Goal: Use online tool/utility: Use online tool/utility

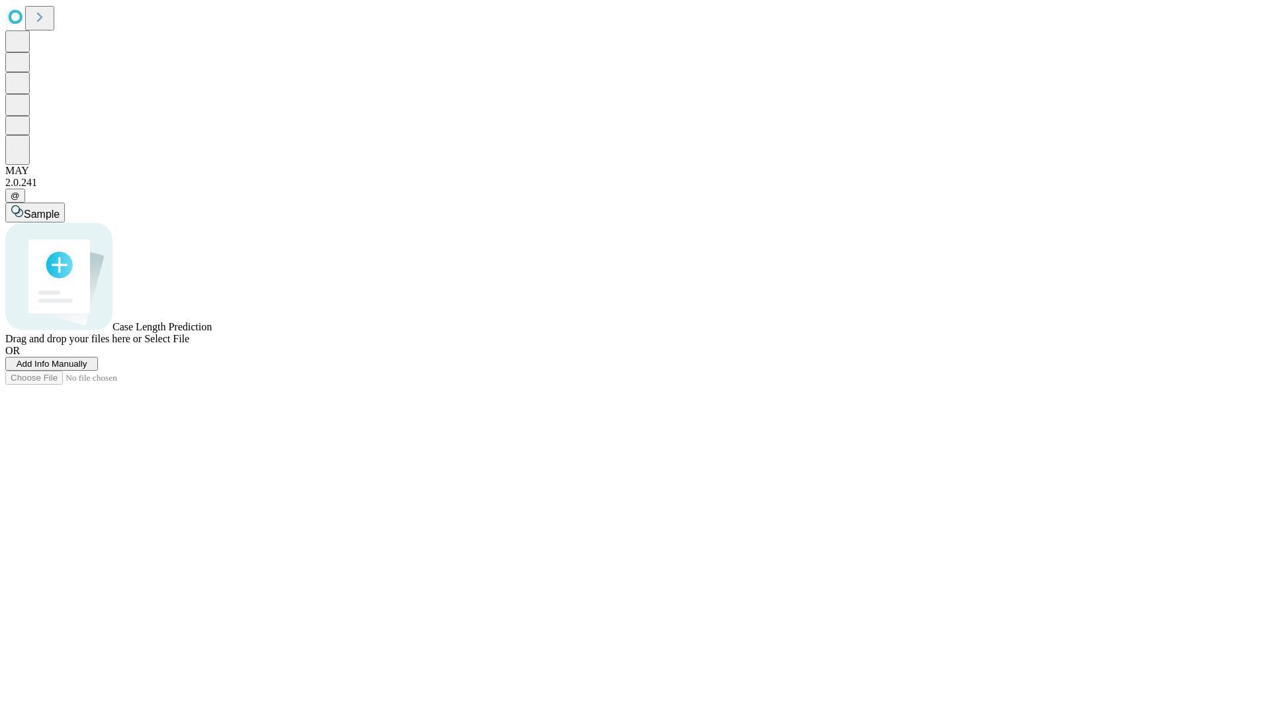
click at [189, 344] on span "Select File" at bounding box center [166, 338] width 45 height 11
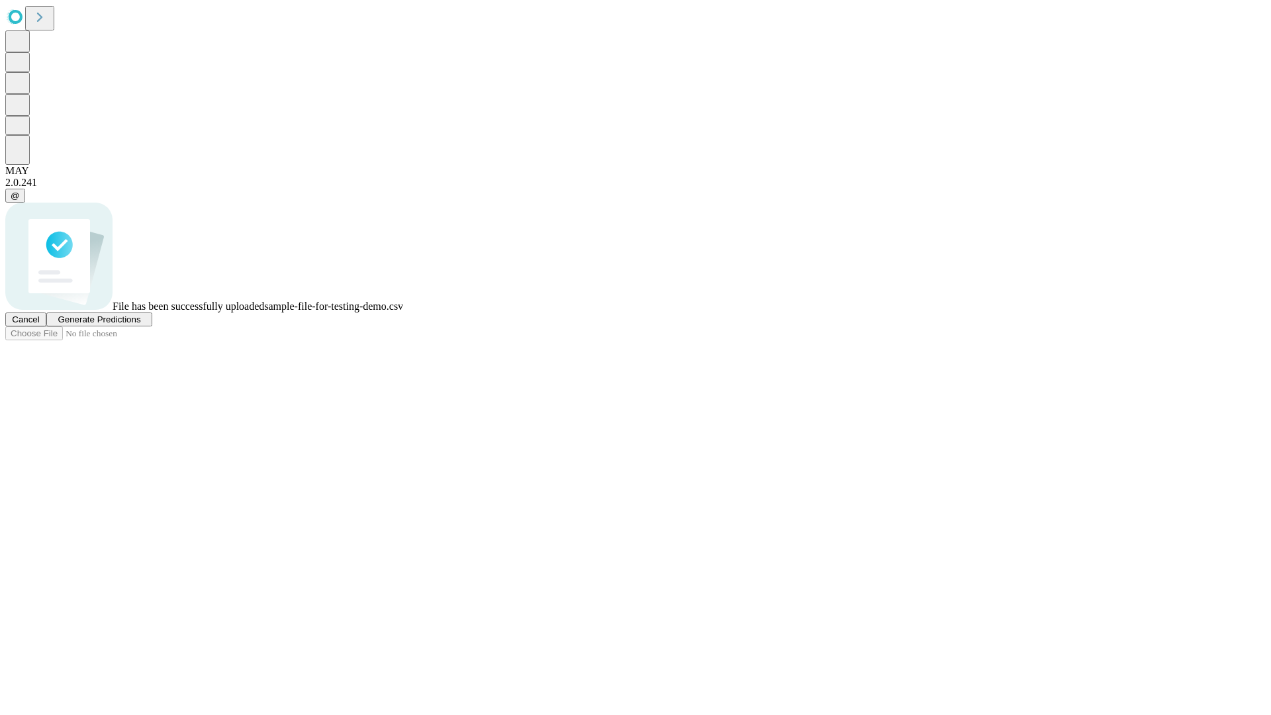
click at [140, 324] on span "Generate Predictions" at bounding box center [99, 319] width 83 height 10
